Goal: Task Accomplishment & Management: Complete application form

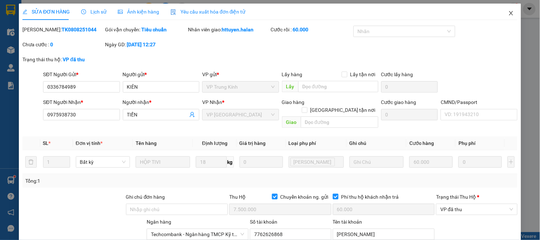
click at [504, 10] on span "Close" at bounding box center [511, 14] width 20 height 20
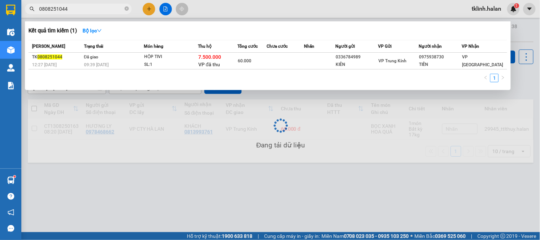
click at [110, 9] on input "0808251044" at bounding box center [81, 9] width 84 height 8
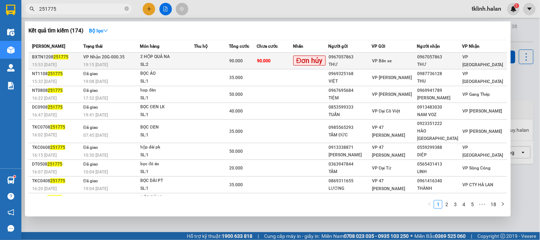
type input "251775"
click at [216, 60] on td at bounding box center [211, 61] width 35 height 17
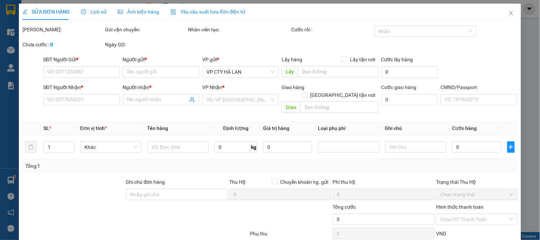
type input "0967057863"
type input "THƯ"
type input "0967057863"
type input "THƯ"
type input "90.000"
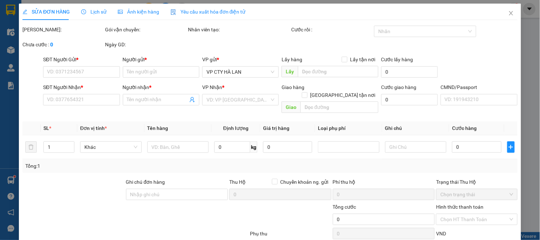
type input "90.000"
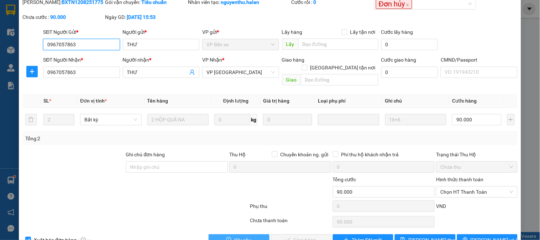
scroll to position [39, 0]
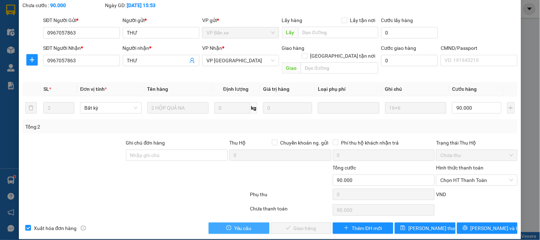
click at [252, 224] on button "Yêu cầu" at bounding box center [239, 227] width 60 height 11
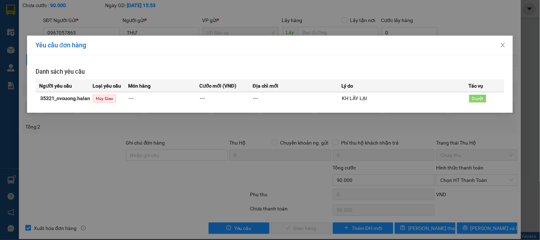
click at [162, 169] on div "Yêu cầu đơn hàng Danh sách yêu cầu Người yêu cầu Loại yêu cầu Món hàng Cước mới…" at bounding box center [270, 120] width 540 height 240
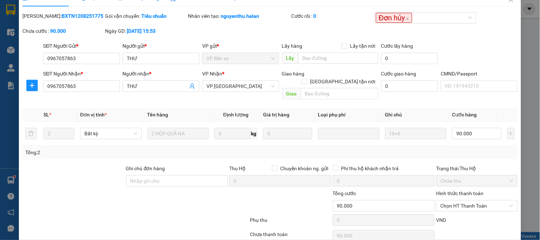
scroll to position [0, 0]
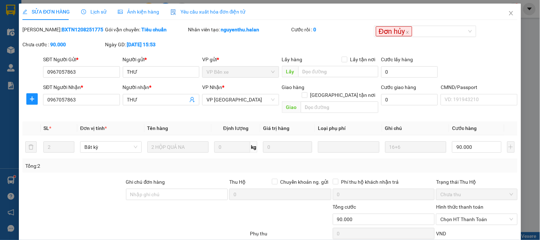
drag, startPoint x: 96, startPoint y: 12, endPoint x: 101, endPoint y: 25, distance: 14.1
click at [96, 12] on span "Lịch sử" at bounding box center [93, 12] width 25 height 6
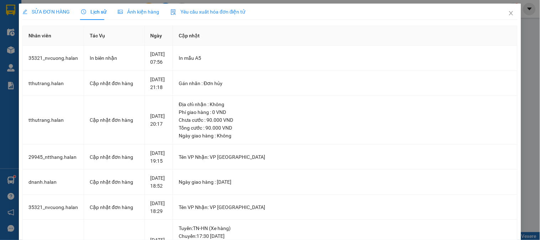
click at [58, 10] on span "SỬA ĐƠN HÀNG" at bounding box center [45, 12] width 47 height 6
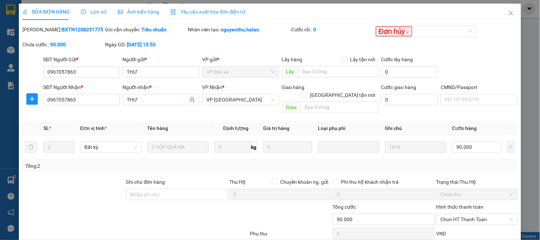
click at [94, 17] on div "Lịch sử" at bounding box center [93, 12] width 25 height 16
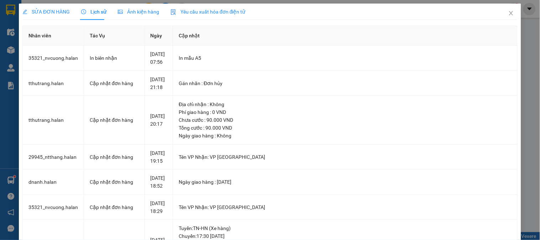
drag, startPoint x: 58, startPoint y: 12, endPoint x: 64, endPoint y: 13, distance: 6.4
click at [59, 12] on span "SỬA ĐƠN HÀNG" at bounding box center [45, 12] width 47 height 6
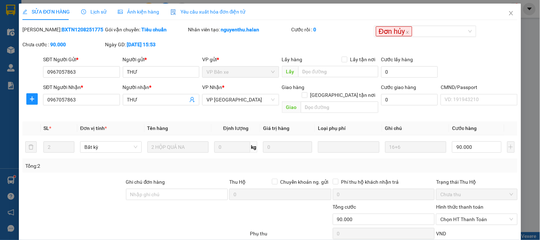
click at [98, 10] on span "Lịch sử" at bounding box center [93, 12] width 25 height 6
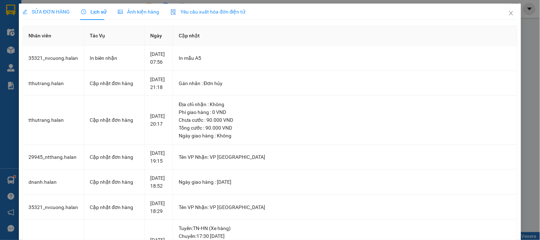
click at [61, 10] on span "SỬA ĐƠN HÀNG" at bounding box center [45, 12] width 47 height 6
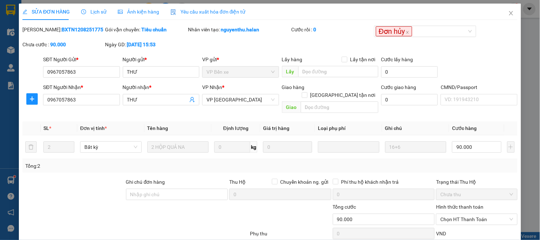
drag, startPoint x: 84, startPoint y: 7, endPoint x: 90, endPoint y: 10, distance: 6.4
click at [84, 8] on div "Lịch sử" at bounding box center [93, 12] width 25 height 8
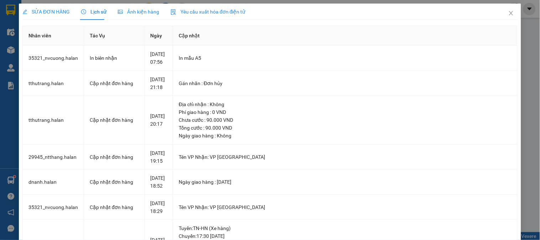
click at [59, 12] on span "SỬA ĐƠN HÀNG" at bounding box center [45, 12] width 47 height 6
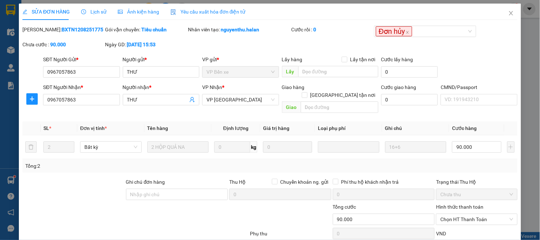
click at [102, 15] on span "Lịch sử" at bounding box center [93, 12] width 25 height 6
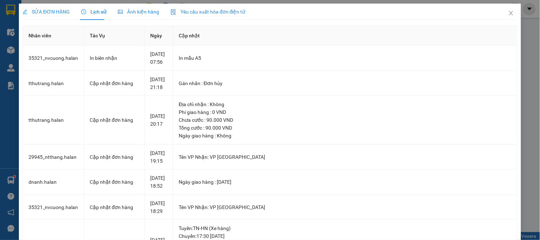
click at [58, 10] on span "SỬA ĐƠN HÀNG" at bounding box center [45, 12] width 47 height 6
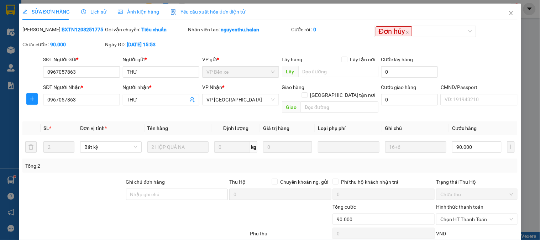
click at [96, 183] on div at bounding box center [74, 190] width 104 height 25
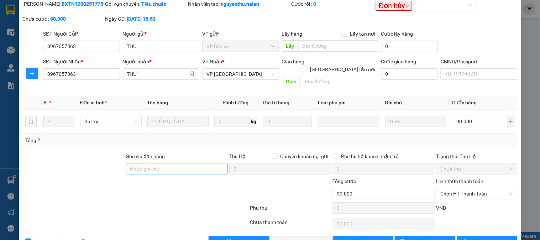
scroll to position [39, 0]
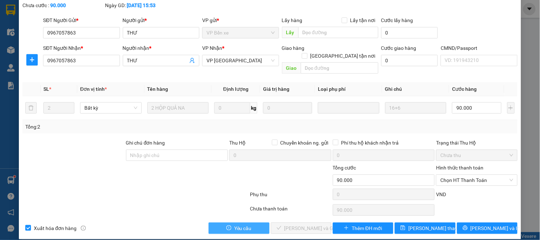
click at [243, 224] on span "Yêu cầu" at bounding box center [242, 228] width 17 height 8
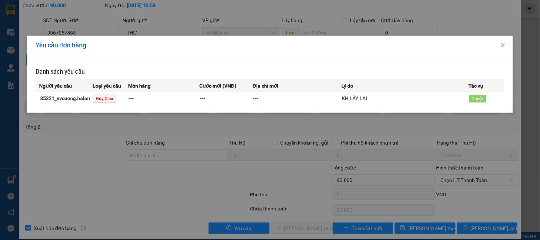
click at [173, 175] on div "Yêu cầu đơn hàng Danh sách yêu cầu Người yêu cầu Loại yêu cầu Món hàng Cước mới…" at bounding box center [270, 120] width 540 height 240
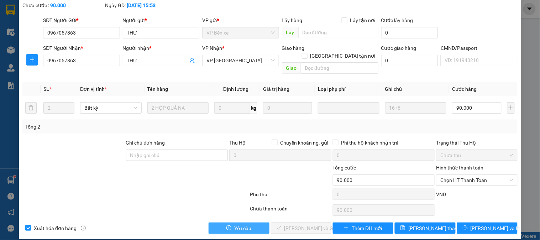
click at [242, 224] on span "Yêu cầu" at bounding box center [242, 228] width 17 height 8
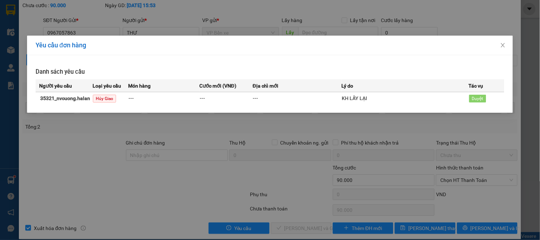
drag, startPoint x: 173, startPoint y: 167, endPoint x: 167, endPoint y: 170, distance: 7.6
click at [167, 170] on div "Yêu cầu đơn hàng Danh sách yêu cầu Người yêu cầu Loại yêu cầu Món hàng Cước mới…" at bounding box center [270, 120] width 540 height 240
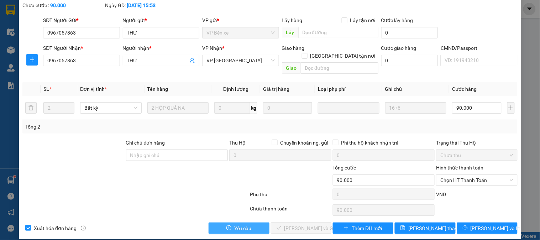
click at [248, 222] on button "Yêu cầu" at bounding box center [239, 227] width 60 height 11
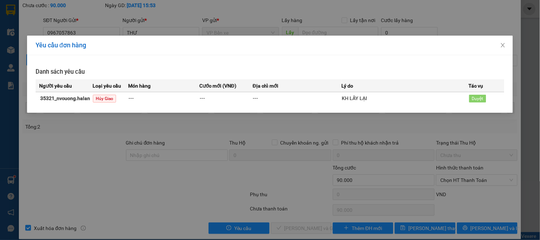
click at [179, 172] on div "Yêu cầu đơn hàng Danh sách yêu cầu Người yêu cầu Loại yêu cầu Món hàng Cước mới…" at bounding box center [270, 120] width 540 height 240
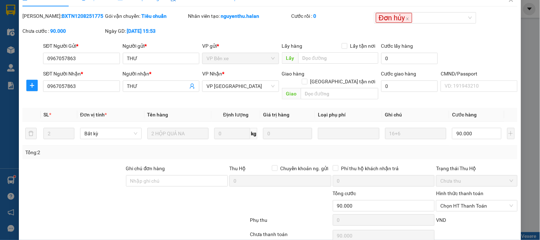
scroll to position [0, 0]
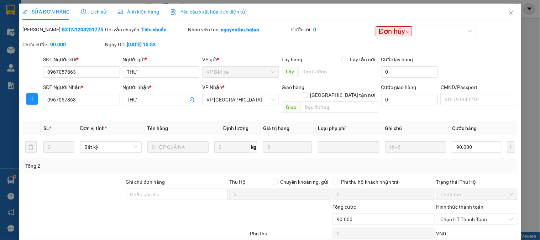
click at [95, 14] on span "Lịch sử" at bounding box center [93, 12] width 25 height 6
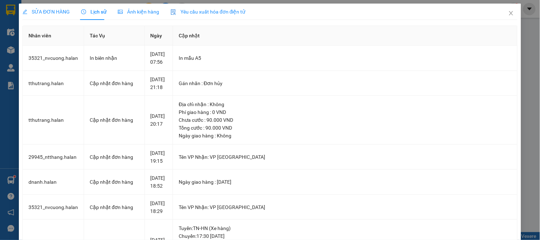
click at [56, 14] on span "SỬA ĐƠN HÀNG" at bounding box center [45, 12] width 47 height 6
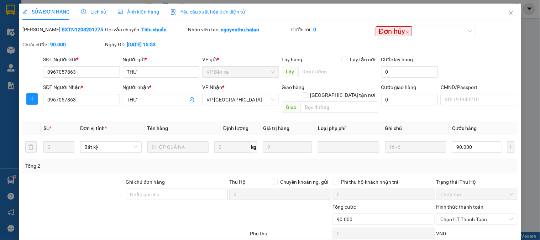
click at [189, 215] on div at bounding box center [208, 215] width 83 height 25
click at [509, 12] on icon "close" at bounding box center [511, 13] width 4 height 4
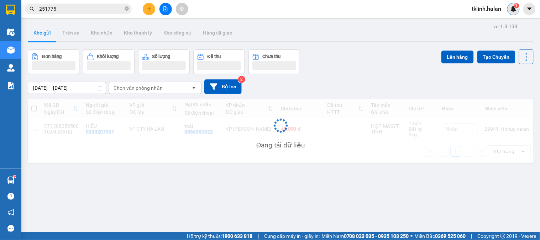
click at [513, 8] on img at bounding box center [513, 9] width 6 height 6
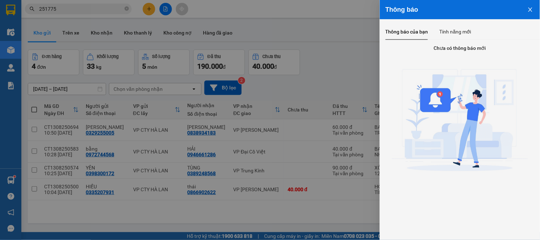
click at [311, 52] on div at bounding box center [270, 120] width 540 height 240
